Goal: Communication & Community: Answer question/provide support

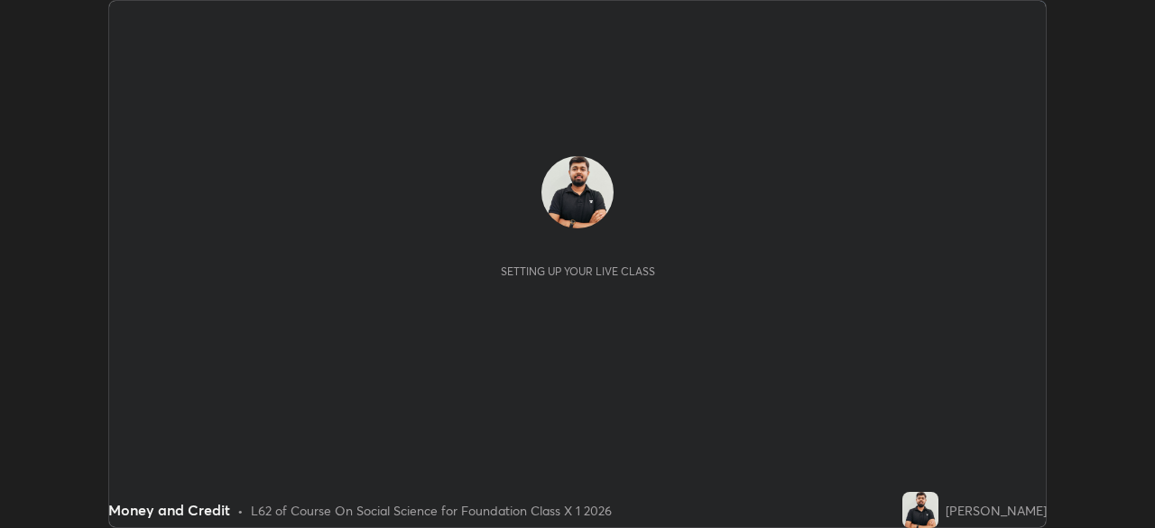
scroll to position [528, 1155]
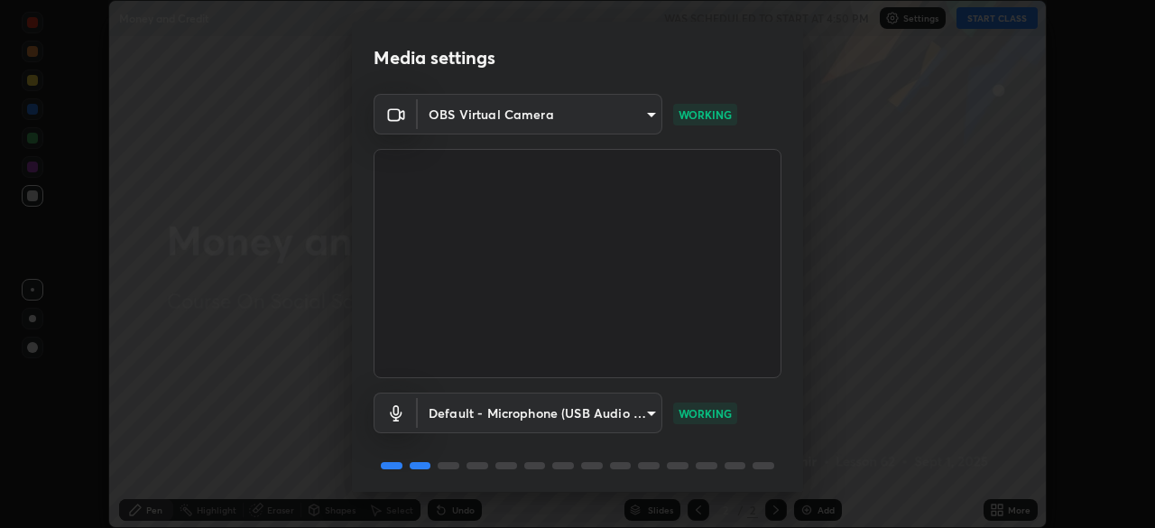
click at [775, 375] on video at bounding box center [578, 263] width 408 height 229
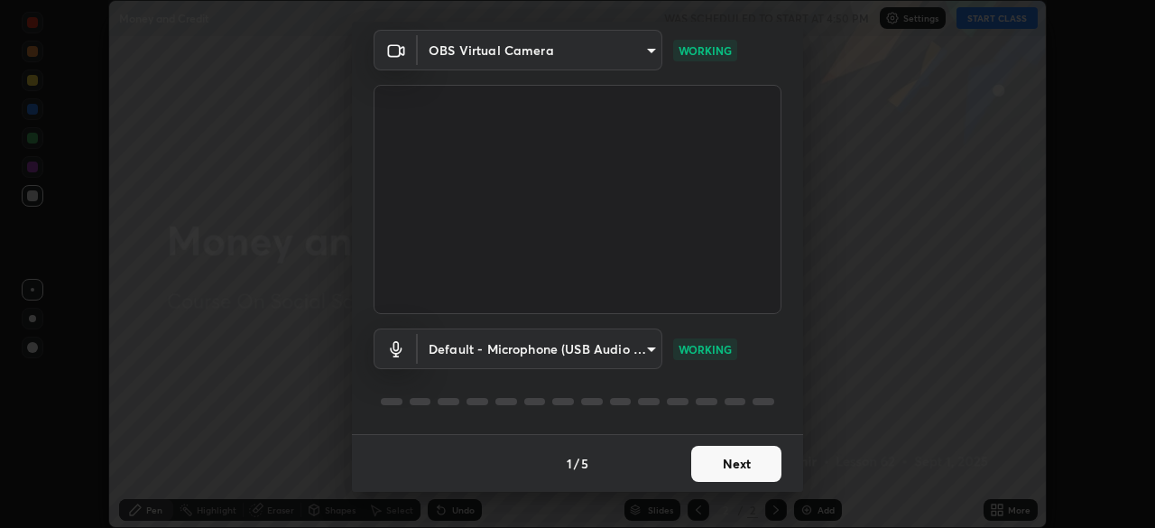
click at [756, 451] on button "Next" at bounding box center [736, 464] width 90 height 36
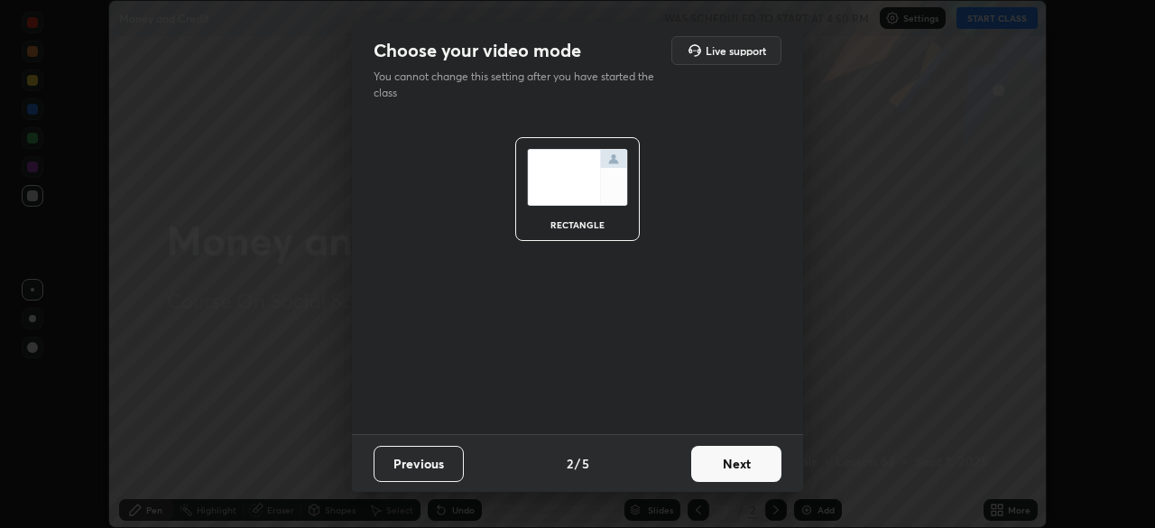
scroll to position [0, 0]
click at [758, 468] on button "Next" at bounding box center [736, 464] width 90 height 36
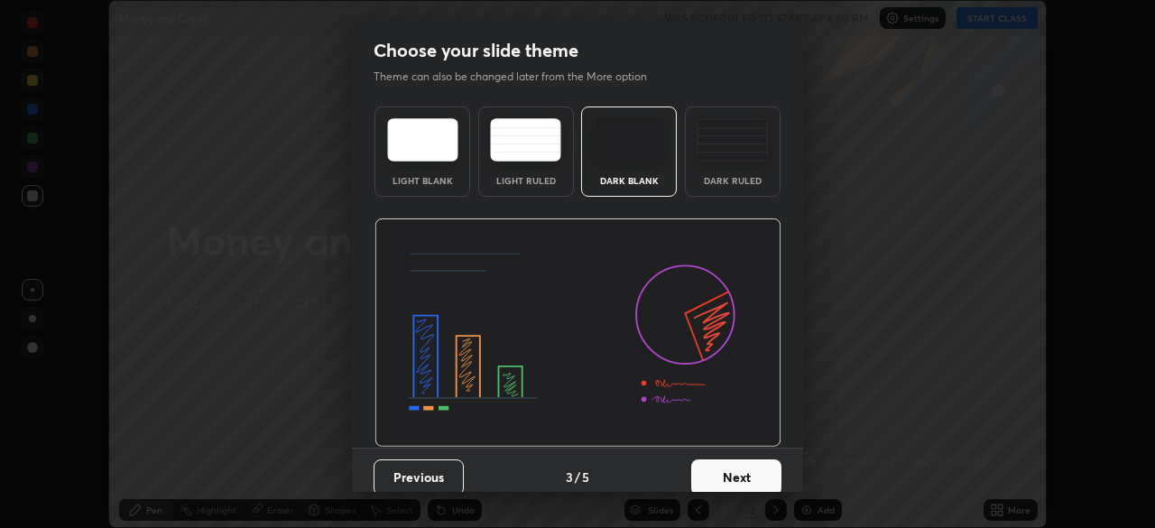
click at [758, 476] on button "Next" at bounding box center [736, 477] width 90 height 36
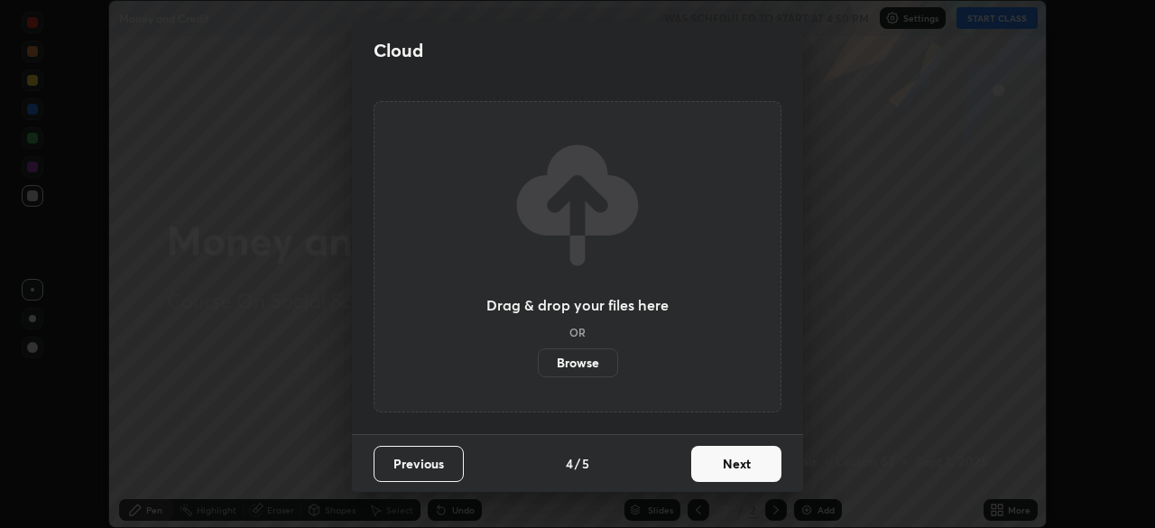
click at [760, 468] on button "Next" at bounding box center [736, 464] width 90 height 36
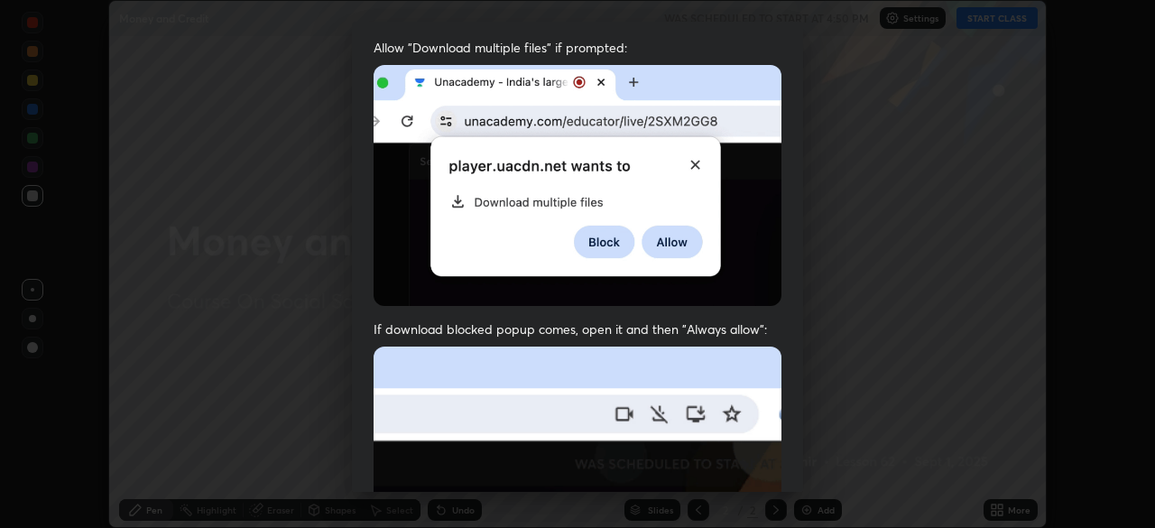
scroll to position [153, 0]
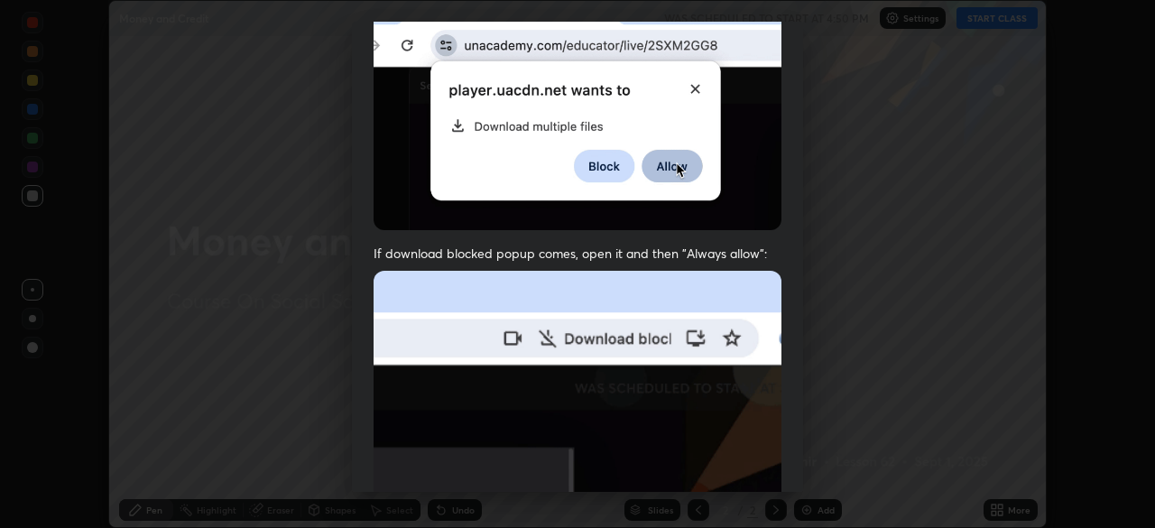
click at [846, 398] on div "Allow automatic downloads Please provide the following download permissions to …" at bounding box center [577, 264] width 1155 height 528
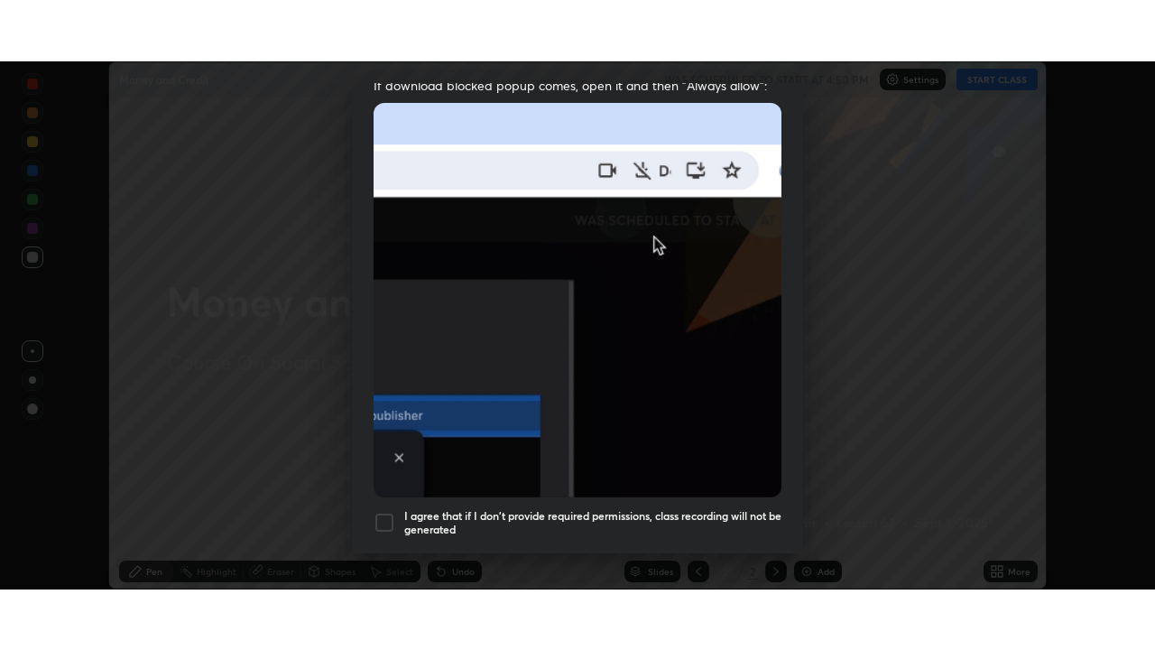
scroll to position [432, 0]
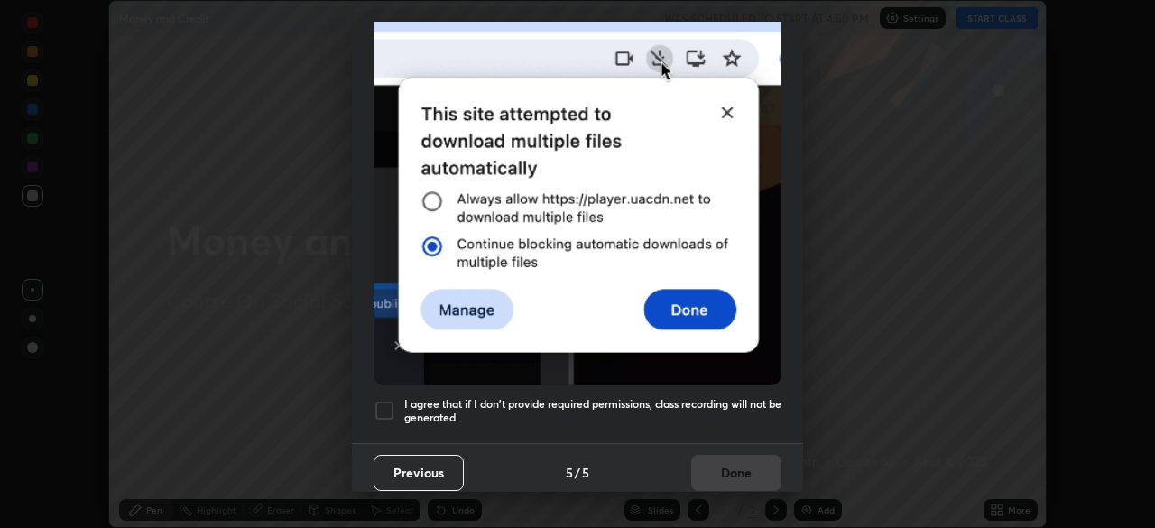
click at [385, 400] on div at bounding box center [385, 411] width 22 height 22
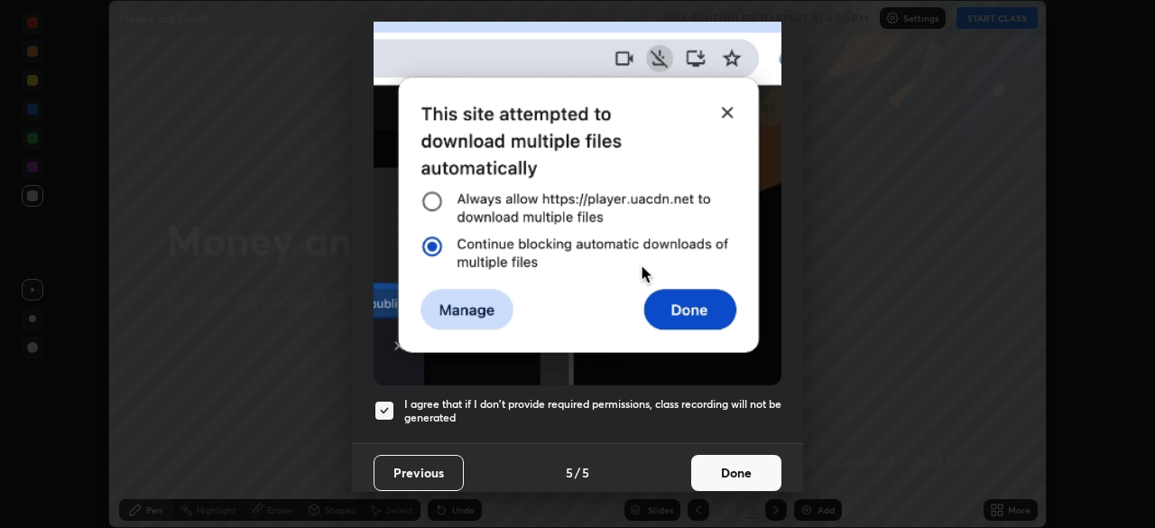
click at [744, 463] on button "Done" at bounding box center [736, 473] width 90 height 36
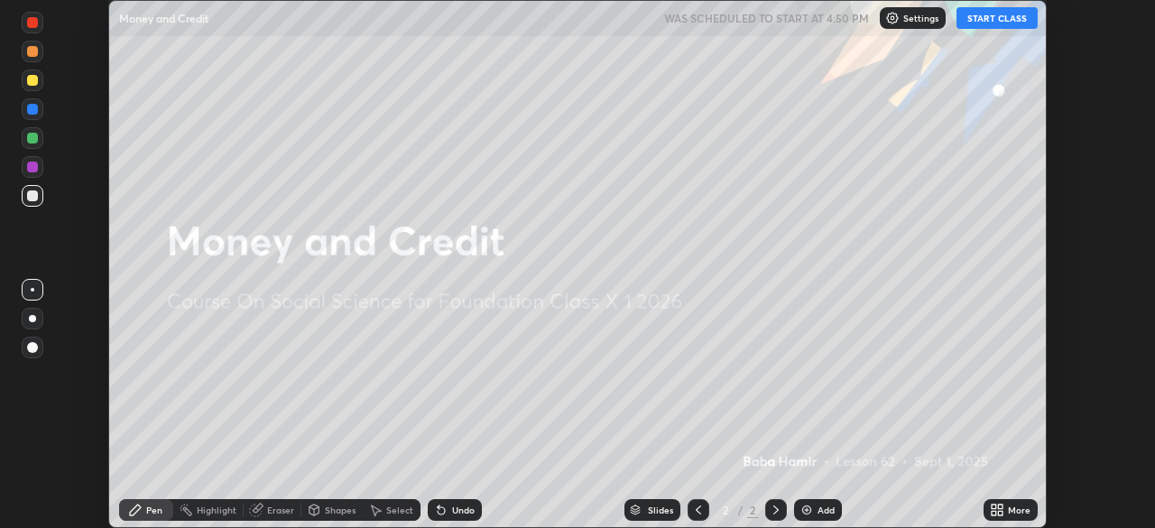
click at [992, 21] on button "START CLASS" at bounding box center [997, 18] width 81 height 22
click at [1003, 512] on icon at bounding box center [1000, 513] width 5 height 5
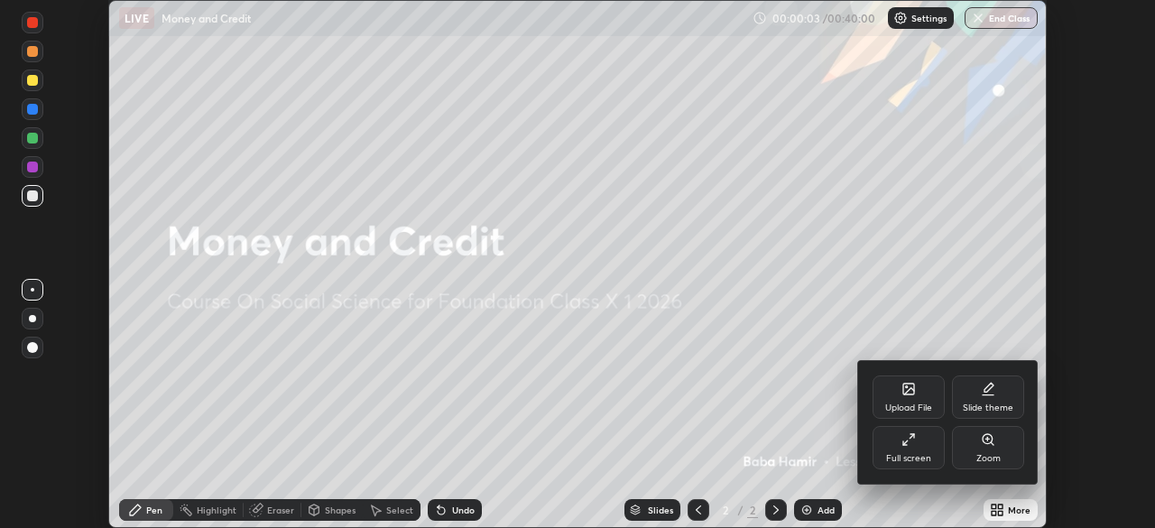
click at [914, 435] on icon at bounding box center [909, 439] width 14 height 14
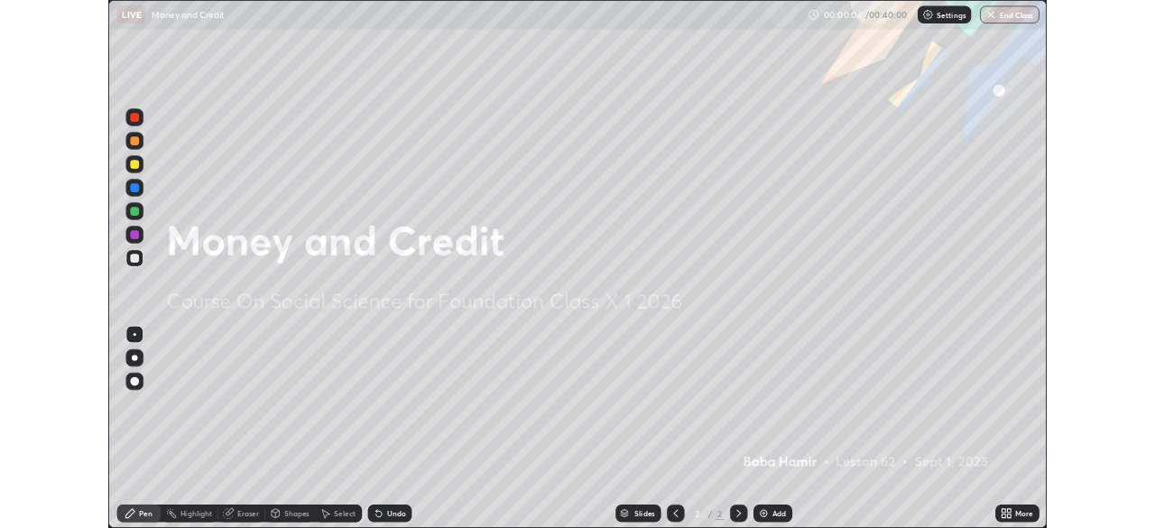
scroll to position [650, 1155]
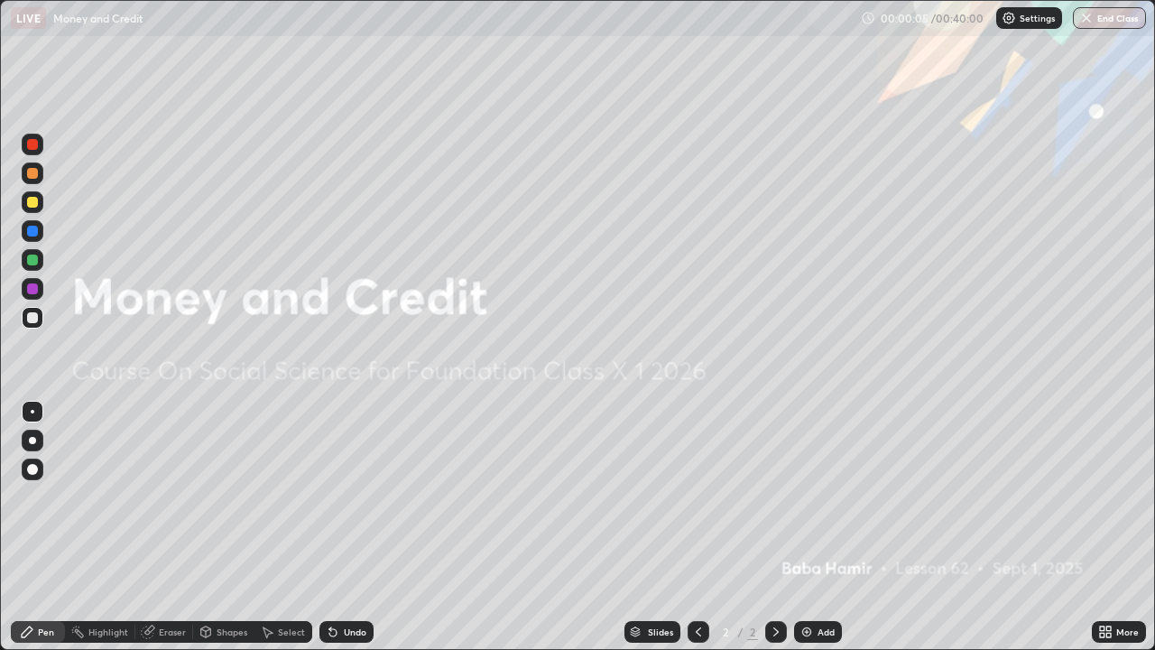
click at [821, 527] on div "Add" at bounding box center [826, 631] width 17 height 9
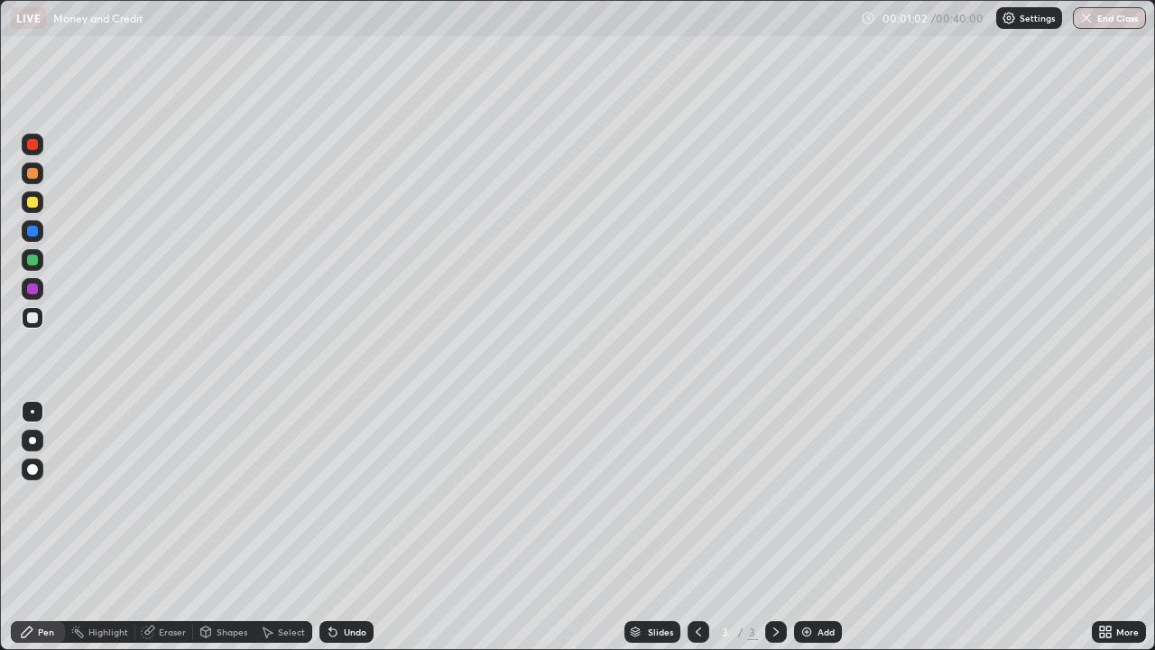
click at [169, 527] on div "Eraser" at bounding box center [172, 631] width 27 height 9
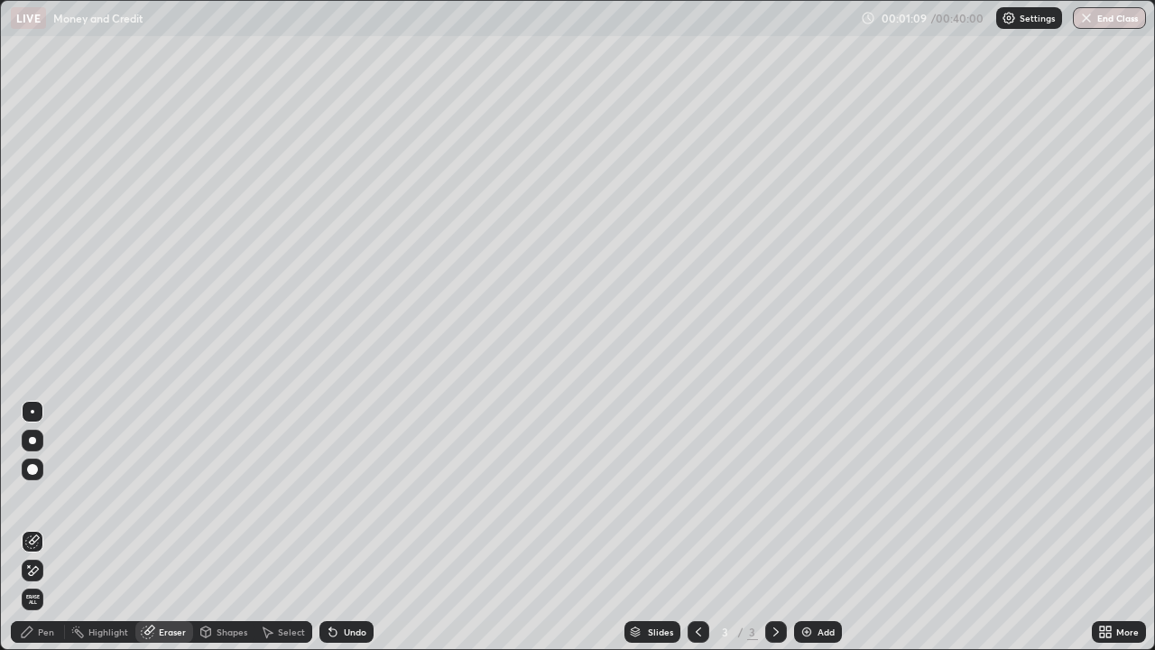
click at [36, 527] on div "Pen" at bounding box center [38, 632] width 54 height 22
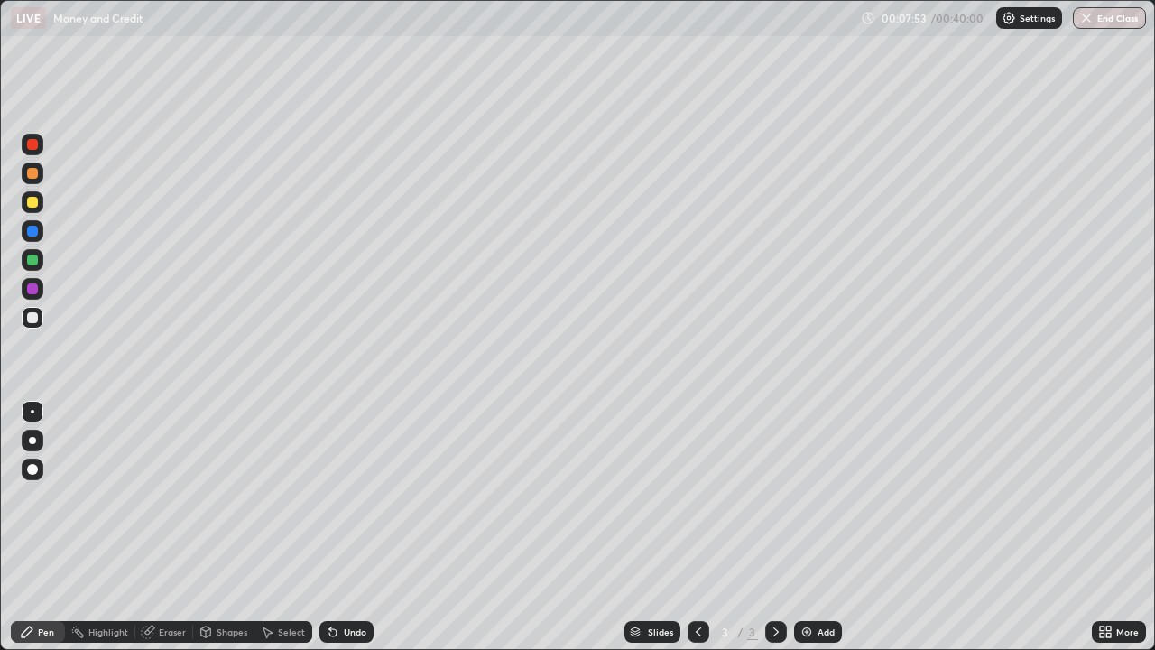
click at [813, 527] on div "Add" at bounding box center [818, 632] width 48 height 22
click at [173, 527] on div "Eraser" at bounding box center [172, 631] width 27 height 9
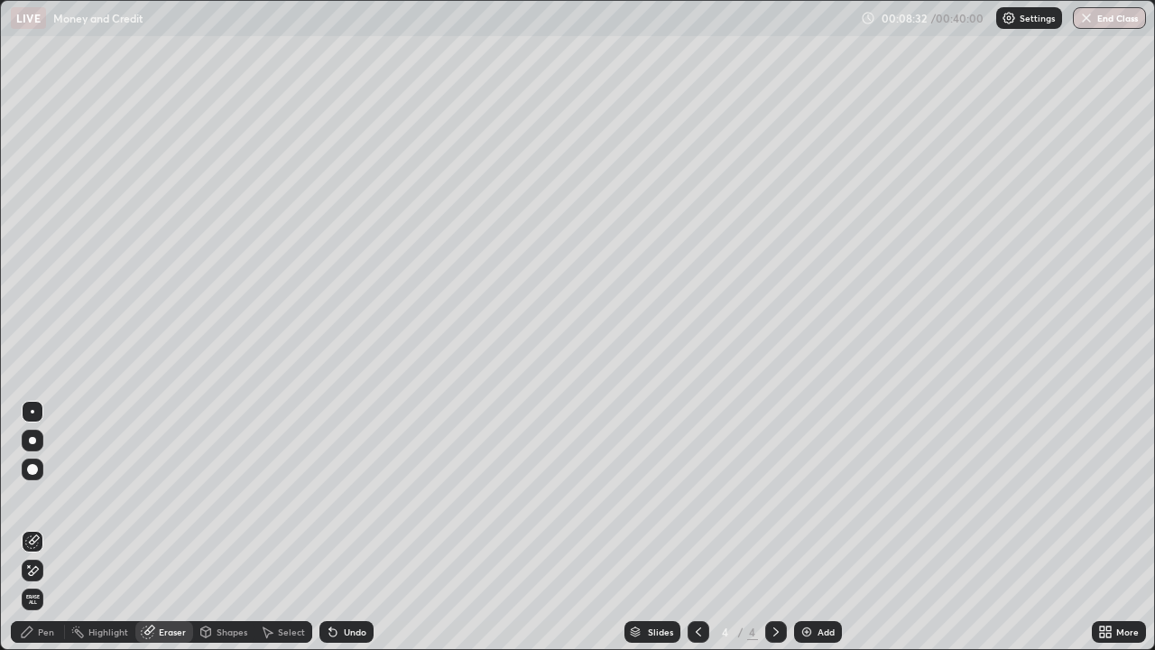
click at [45, 527] on div "Pen" at bounding box center [46, 631] width 16 height 9
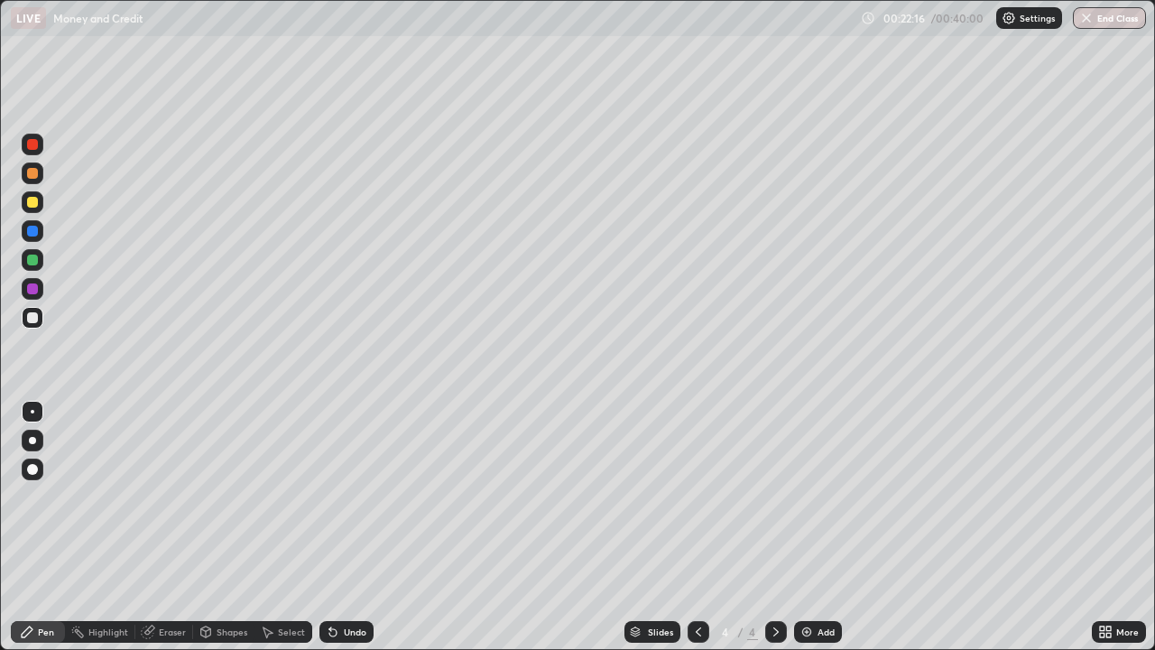
click at [823, 527] on div "Add" at bounding box center [826, 631] width 17 height 9
click at [825, 527] on div "Add" at bounding box center [826, 631] width 17 height 9
click at [1111, 15] on button "End Class" at bounding box center [1110, 18] width 71 height 22
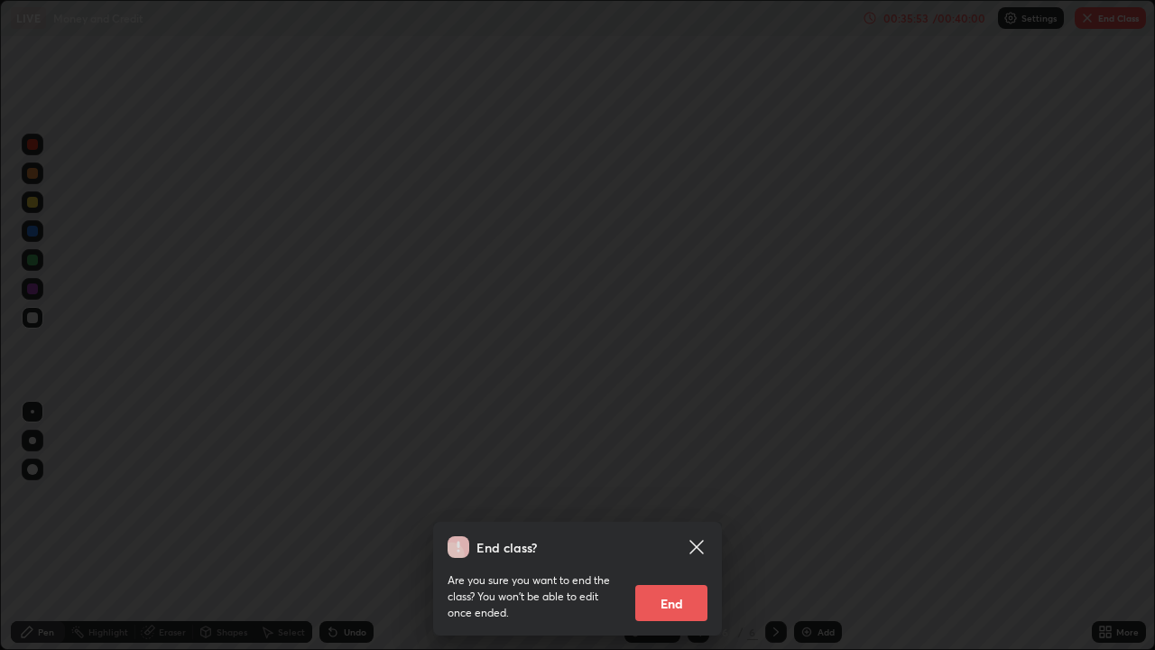
click at [700, 527] on icon at bounding box center [697, 547] width 22 height 22
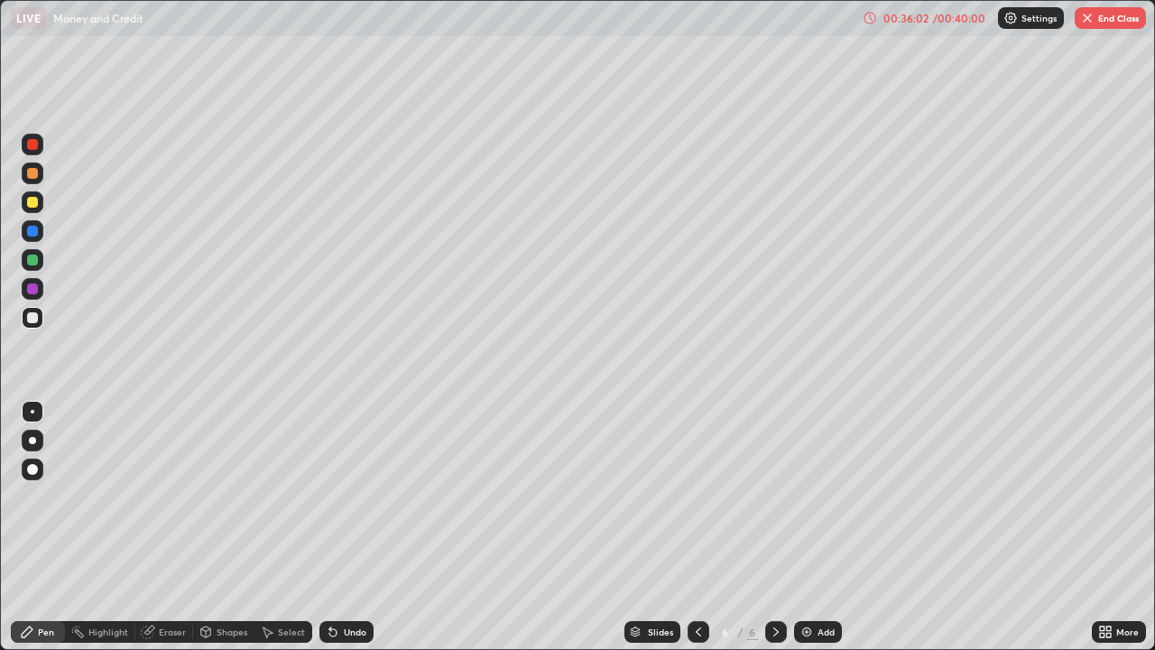
click at [1108, 17] on button "End Class" at bounding box center [1110, 18] width 71 height 22
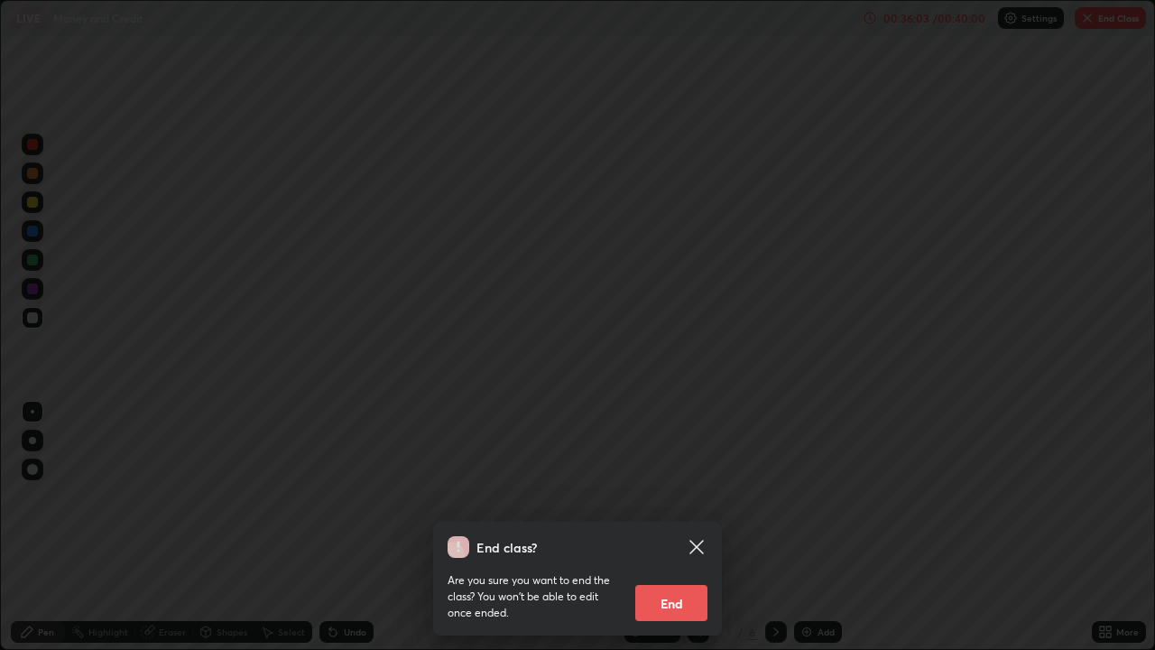
click at [669, 527] on button "End" at bounding box center [671, 603] width 72 height 36
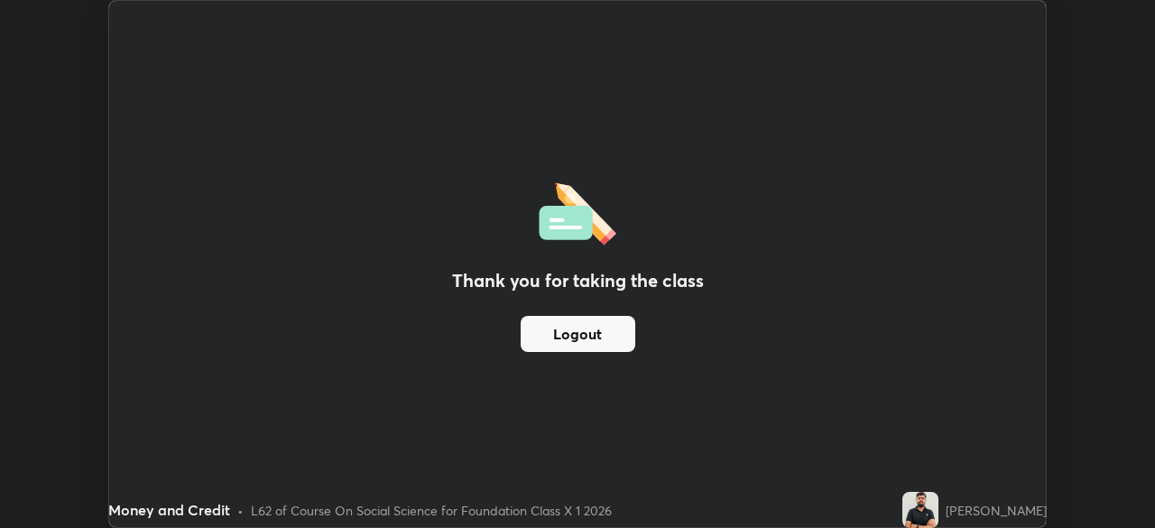
scroll to position [89740, 89112]
